Goal: Task Accomplishment & Management: Use online tool/utility

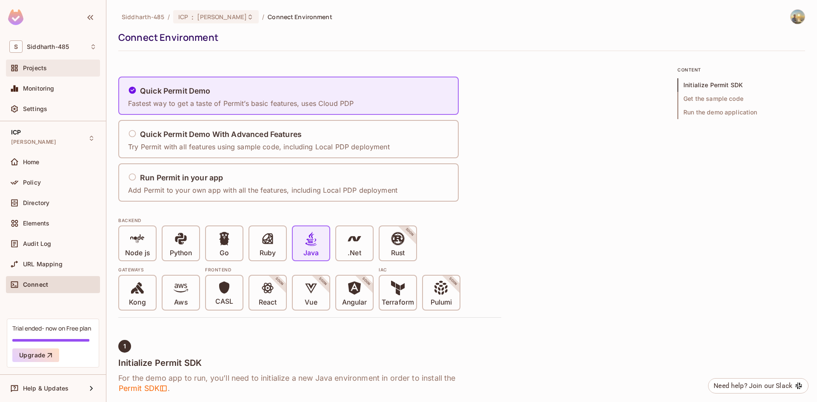
click at [23, 72] on span "Projects" at bounding box center [35, 68] width 24 height 7
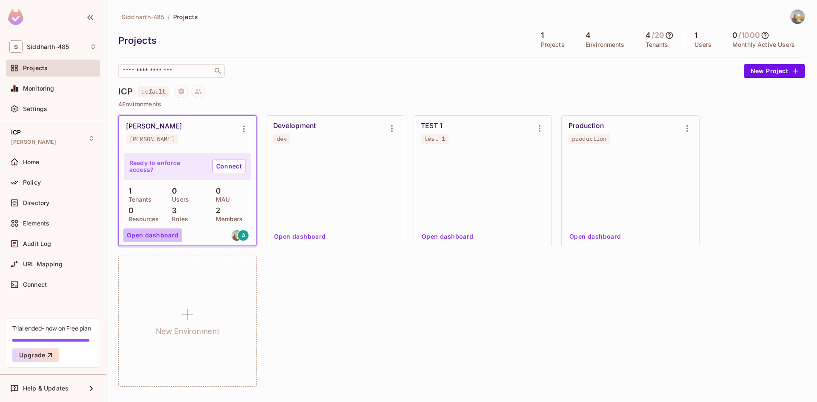
click at [155, 235] on button "Open dashboard" at bounding box center [152, 236] width 59 height 14
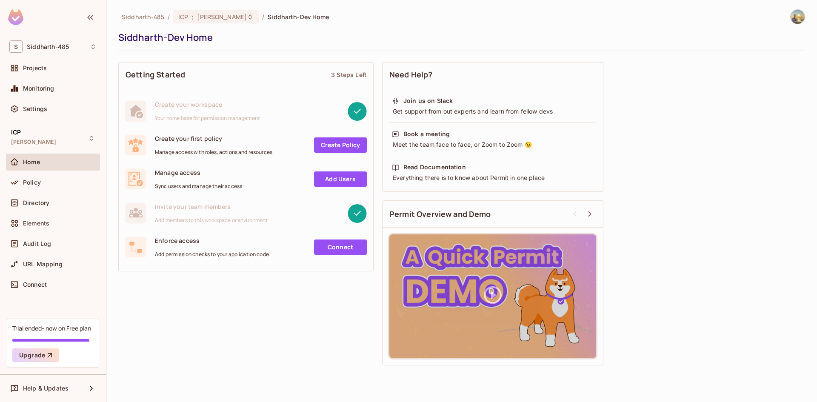
click at [318, 146] on link "Create Policy" at bounding box center [340, 145] width 53 height 15
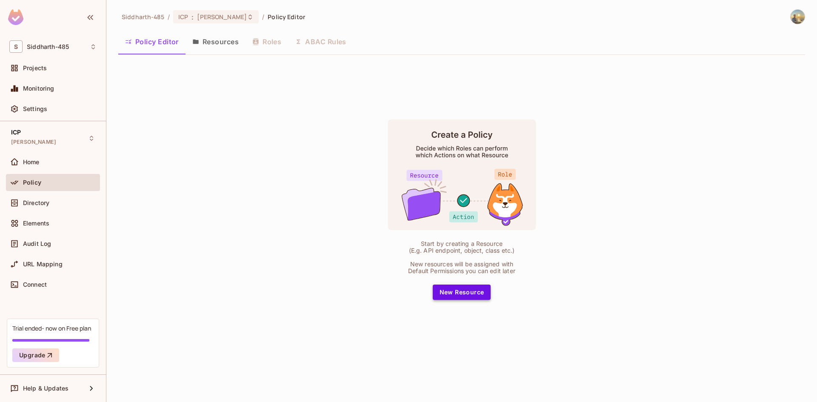
click at [453, 298] on button "New Resource" at bounding box center [462, 292] width 58 height 15
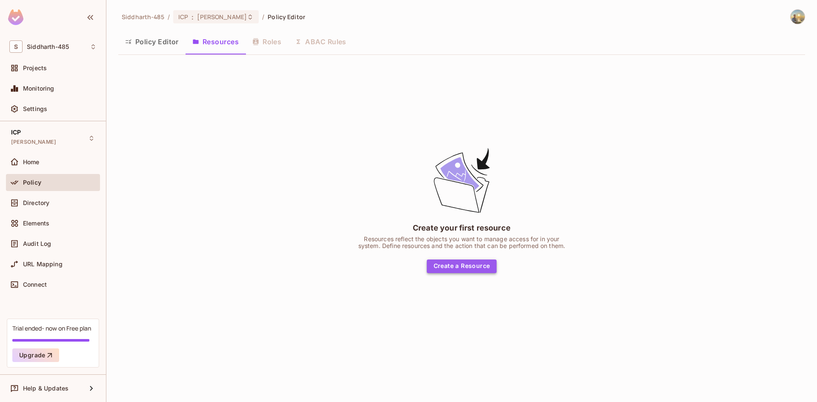
click at [453, 266] on button "Create a Resource" at bounding box center [462, 267] width 70 height 14
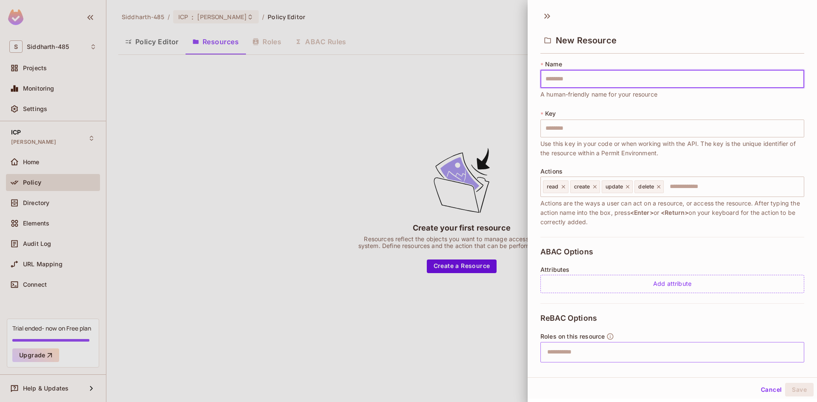
click at [568, 347] on input "text" at bounding box center [671, 352] width 258 height 17
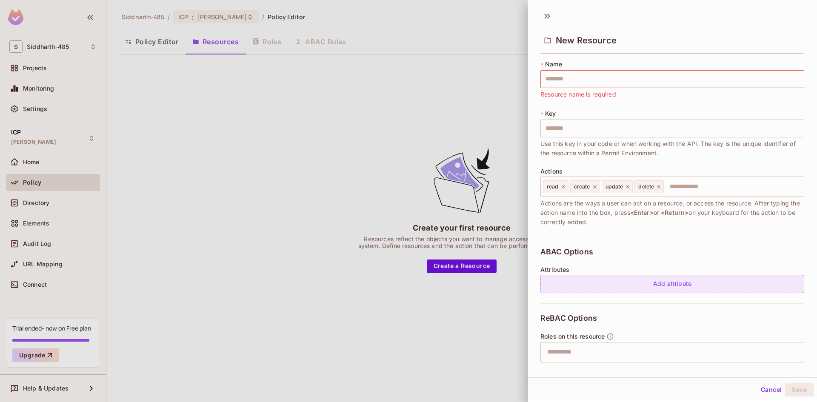
click at [571, 288] on div "Add attribute" at bounding box center [673, 284] width 264 height 18
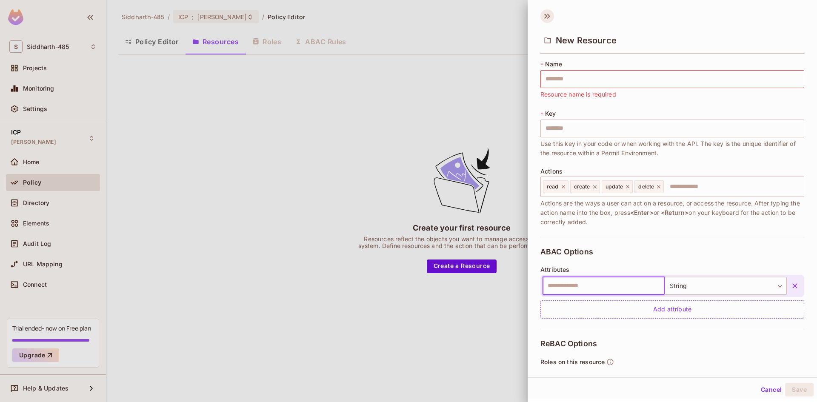
click at [548, 16] on icon at bounding box center [546, 16] width 3 height 5
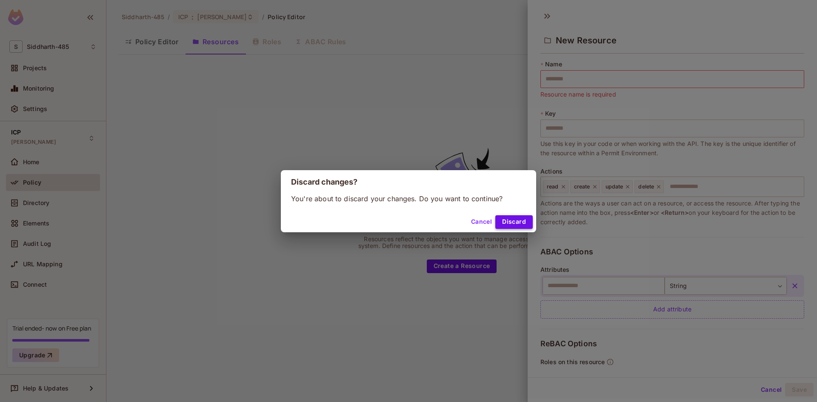
click at [504, 222] on button "Discard" at bounding box center [514, 222] width 37 height 14
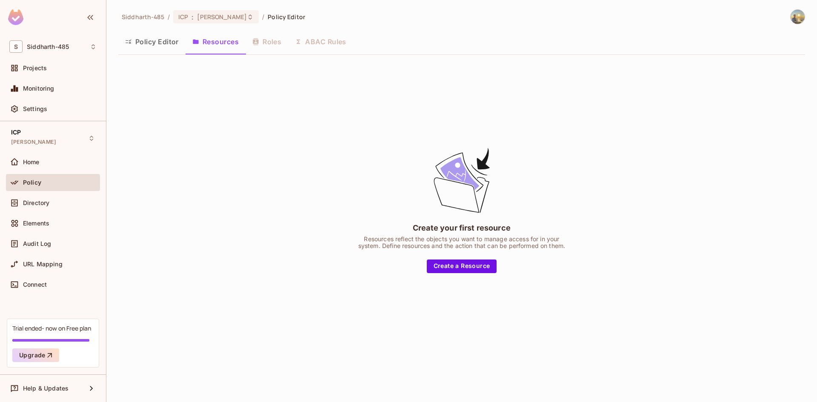
click at [272, 49] on div "Policy Editor Resources Roles ABAC Rules" at bounding box center [461, 41] width 687 height 21
click at [272, 38] on div "Policy Editor Resources Roles ABAC Rules" at bounding box center [461, 41] width 687 height 21
click at [176, 41] on button "Policy Editor" at bounding box center [151, 41] width 67 height 21
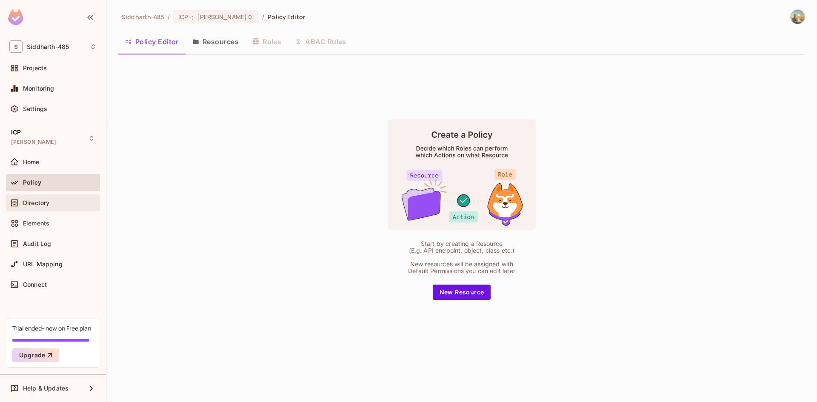
click at [25, 206] on span "Directory" at bounding box center [36, 203] width 26 height 7
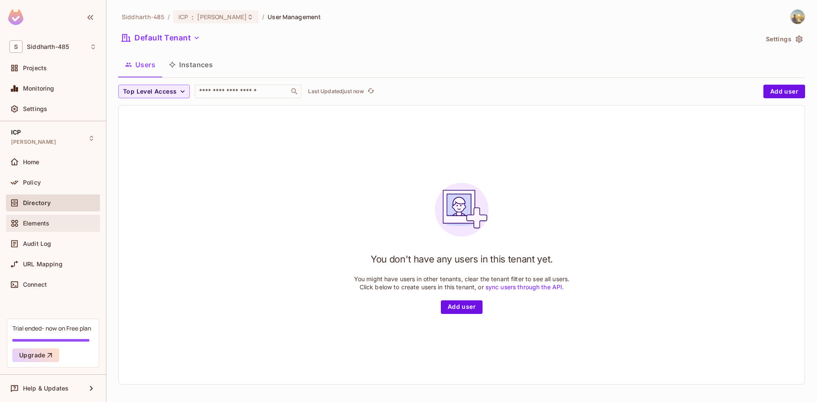
click at [43, 222] on span "Elements" at bounding box center [36, 223] width 26 height 7
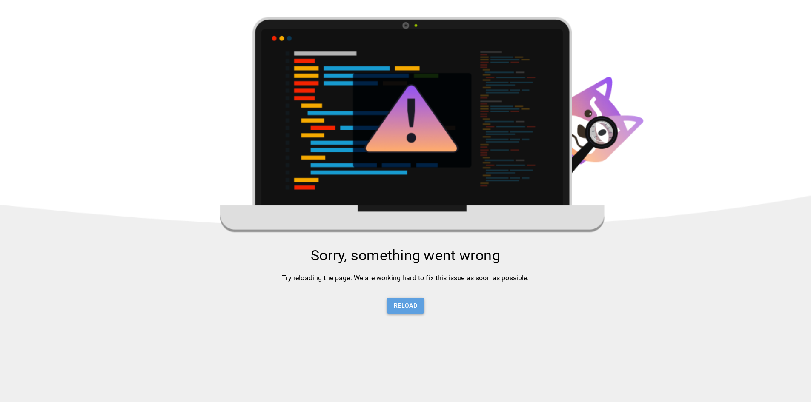
click at [389, 308] on button "Reload" at bounding box center [405, 306] width 37 height 16
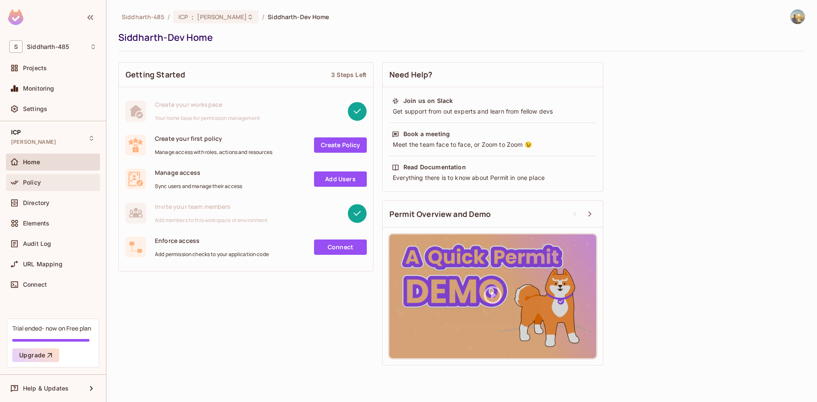
click at [60, 186] on div "Policy" at bounding box center [52, 183] width 87 height 10
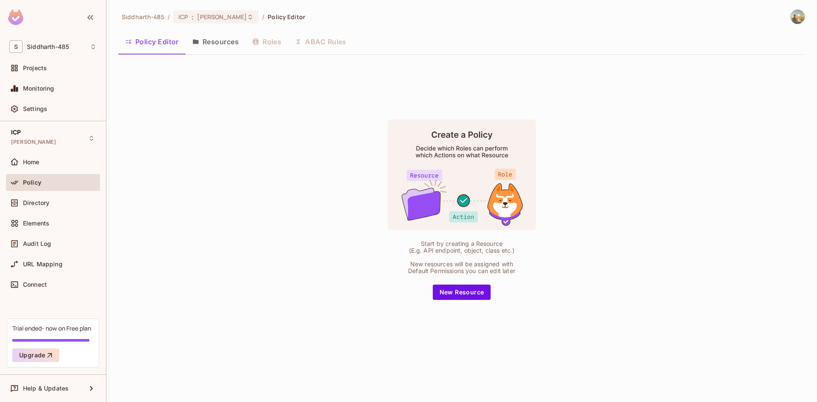
click at [208, 47] on button "Resources" at bounding box center [216, 41] width 60 height 21
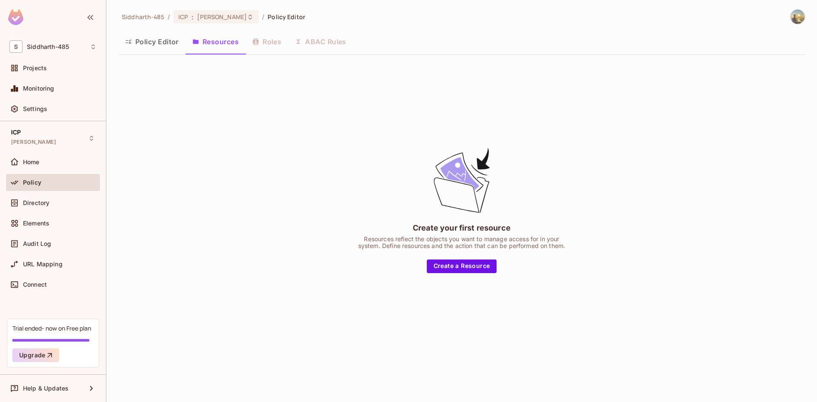
click at [272, 37] on div "Policy Editor Resources Roles ABAC Rules" at bounding box center [461, 41] width 687 height 21
click at [446, 272] on button "Create a Resource" at bounding box center [462, 267] width 70 height 14
